Goal: Navigation & Orientation: Go to known website

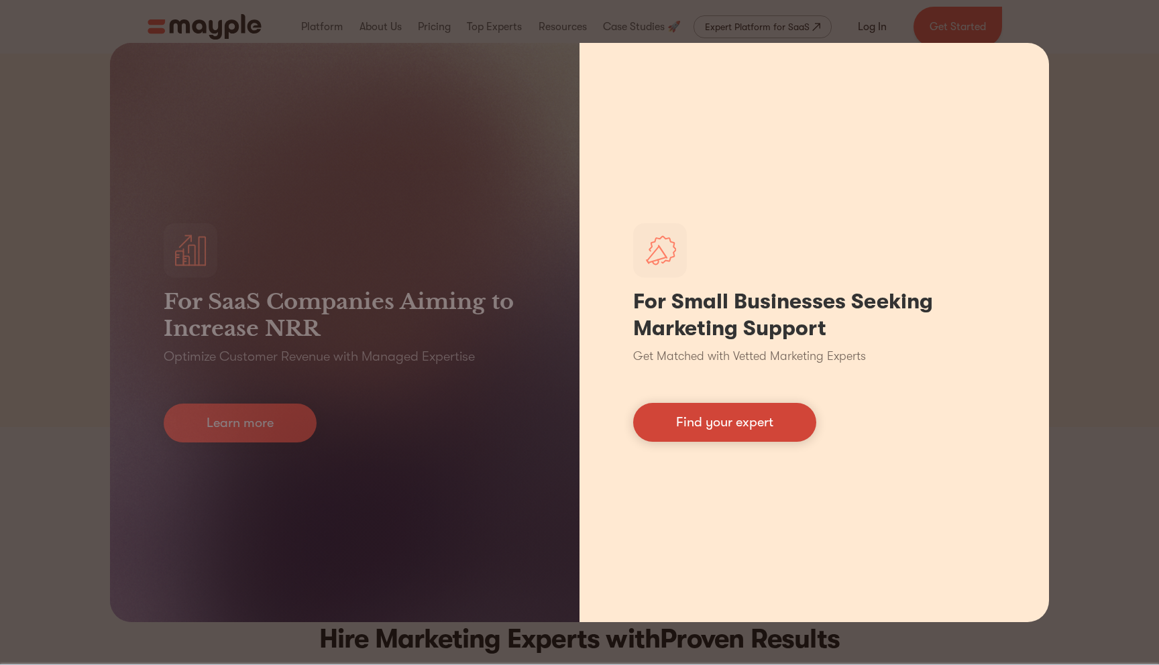
click at [697, 417] on link "Find your expert" at bounding box center [724, 422] width 183 height 39
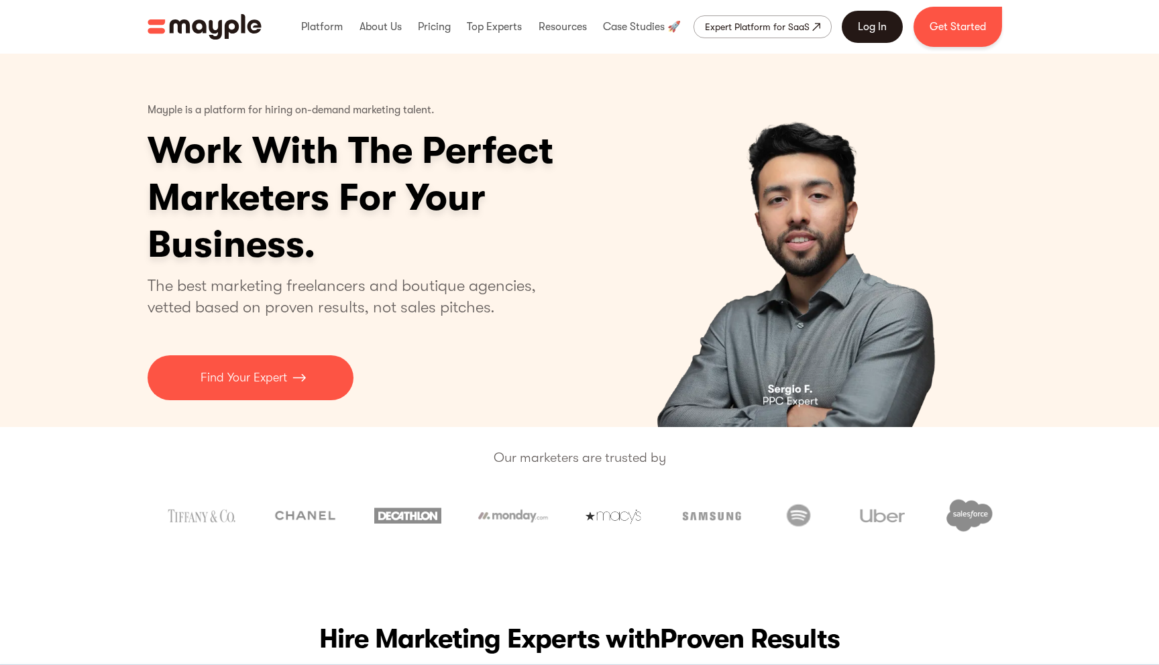
click at [872, 19] on link "Log In" at bounding box center [872, 27] width 61 height 32
